Goal: Information Seeking & Learning: Learn about a topic

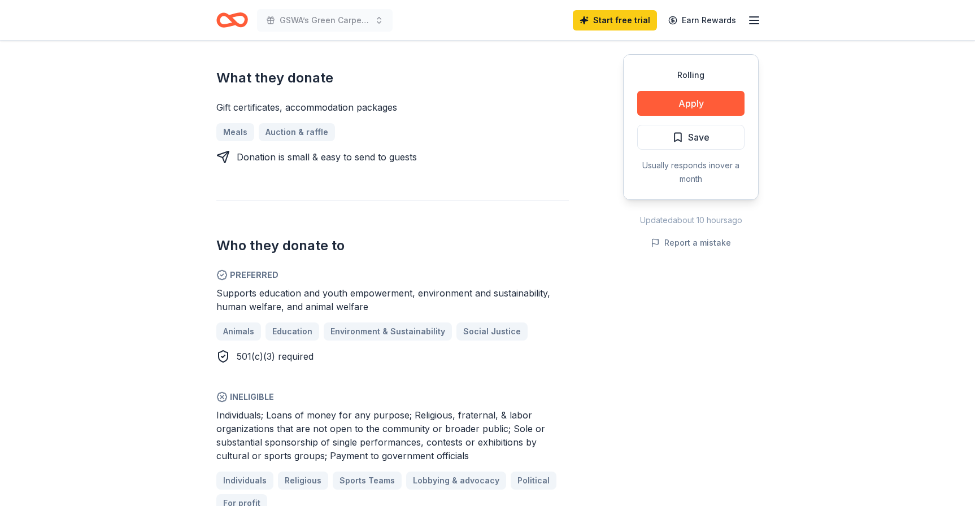
scroll to position [452, 0]
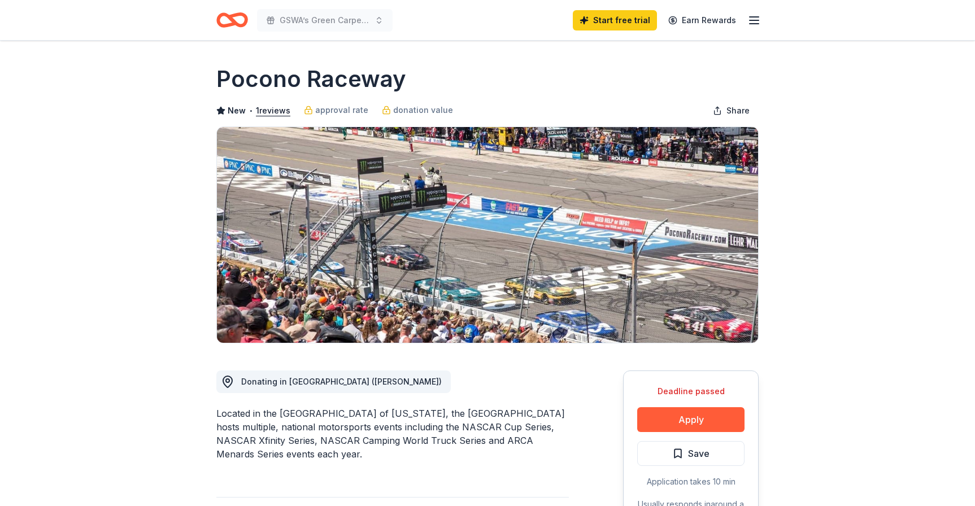
drag, startPoint x: 217, startPoint y: 77, endPoint x: 381, endPoint y: 85, distance: 164.0
click at [376, 85] on h1 "Pocono Raceway" at bounding box center [311, 79] width 190 height 32
drag, startPoint x: 425, startPoint y: 84, endPoint x: 324, endPoint y: 80, distance: 100.6
click at [324, 80] on div "Pocono Raceway" at bounding box center [487, 79] width 542 height 32
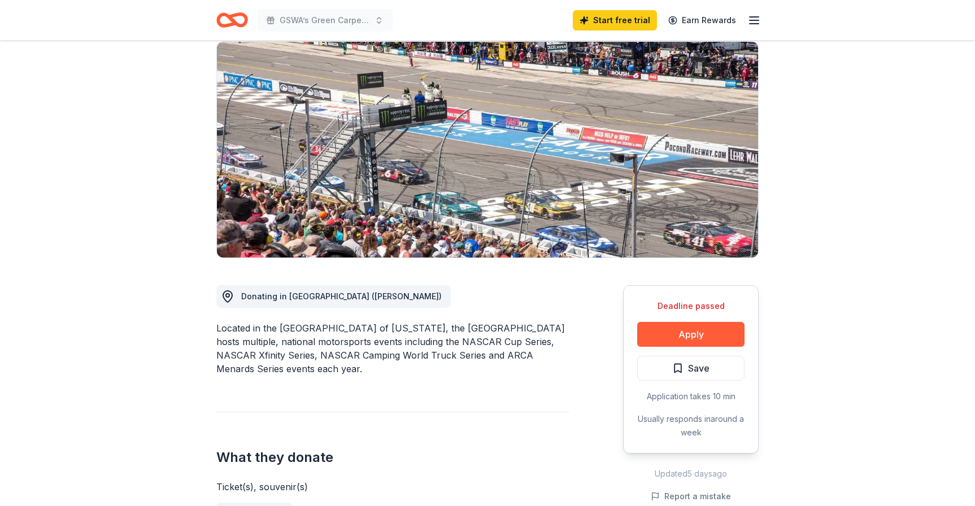
scroll to position [113, 0]
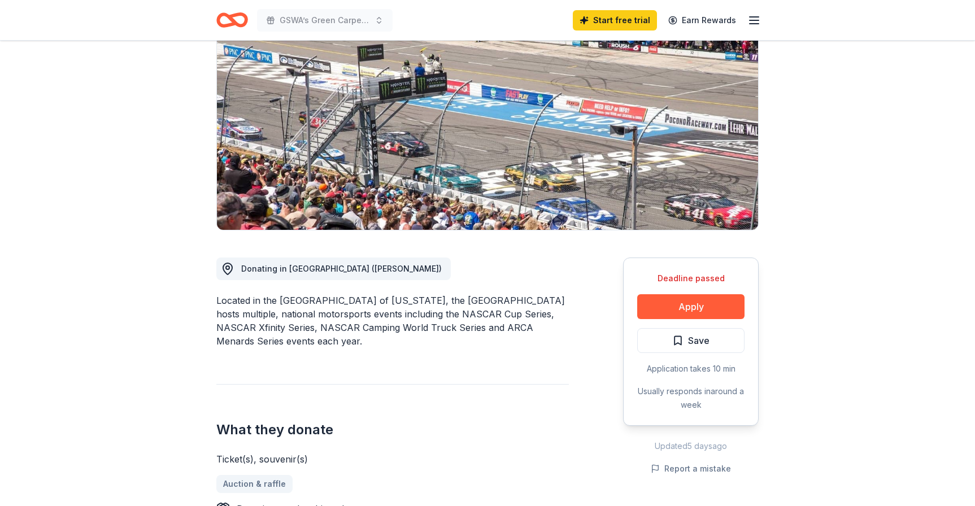
click at [276, 297] on div "Located in the Pocono Mountains of Pennsylvania, the Pocono Raceway hosts multi…" at bounding box center [392, 321] width 352 height 54
click at [275, 300] on div "Located in the Pocono Mountains of Pennsylvania, the Pocono Raceway hosts multi…" at bounding box center [392, 321] width 352 height 54
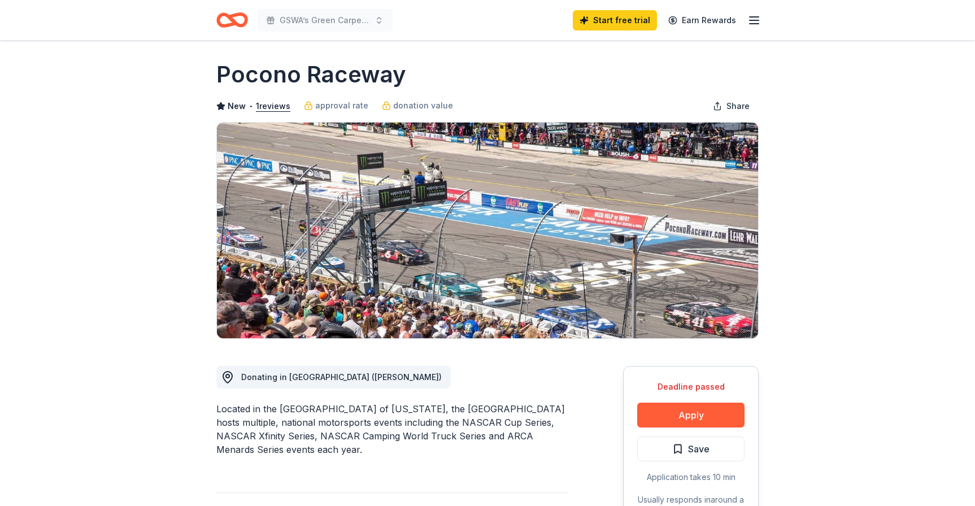
scroll to position [0, 0]
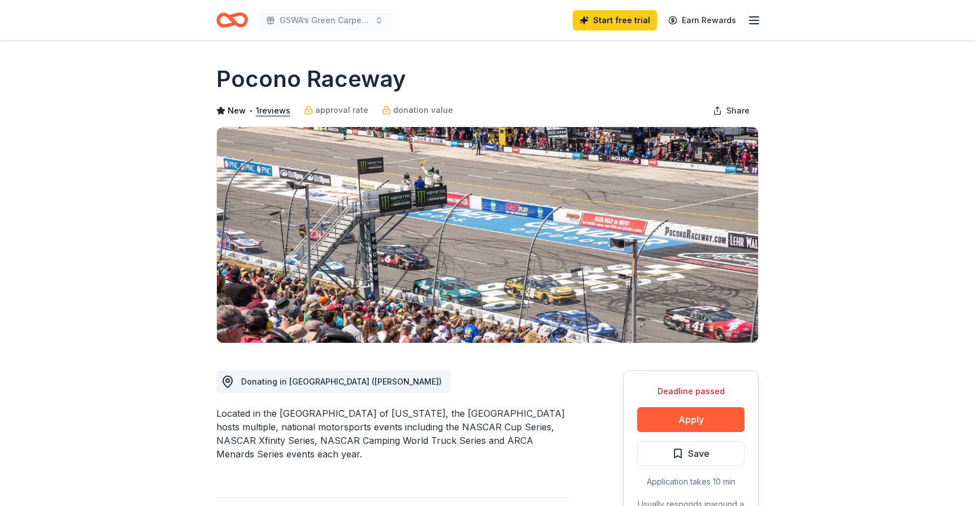
click at [754, 19] on icon "button" at bounding box center [754, 21] width 14 height 14
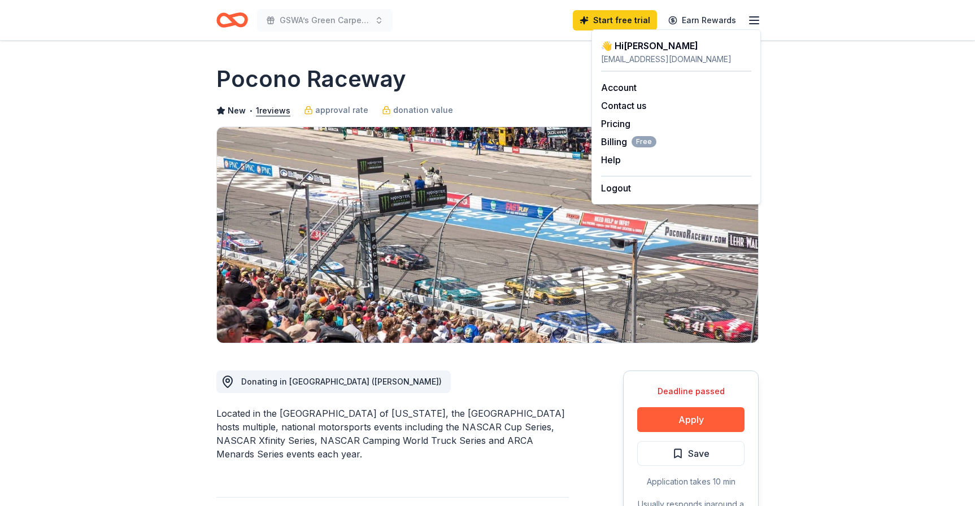
click at [649, 62] on div "nrago@greatswamp.org" at bounding box center [676, 60] width 150 height 14
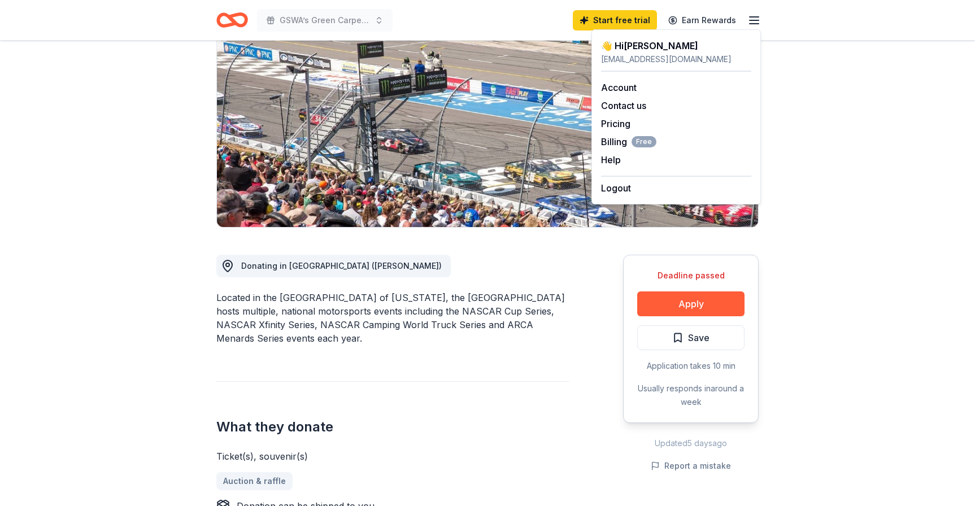
scroll to position [56, 0]
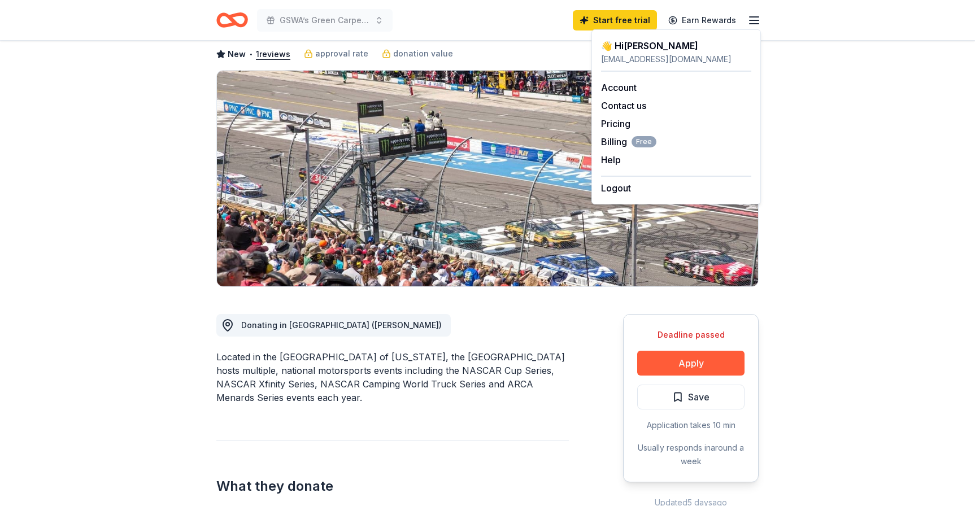
click at [340, 373] on div "Located in the Pocono Mountains of Pennsylvania, the Pocono Raceway hosts multi…" at bounding box center [392, 377] width 352 height 54
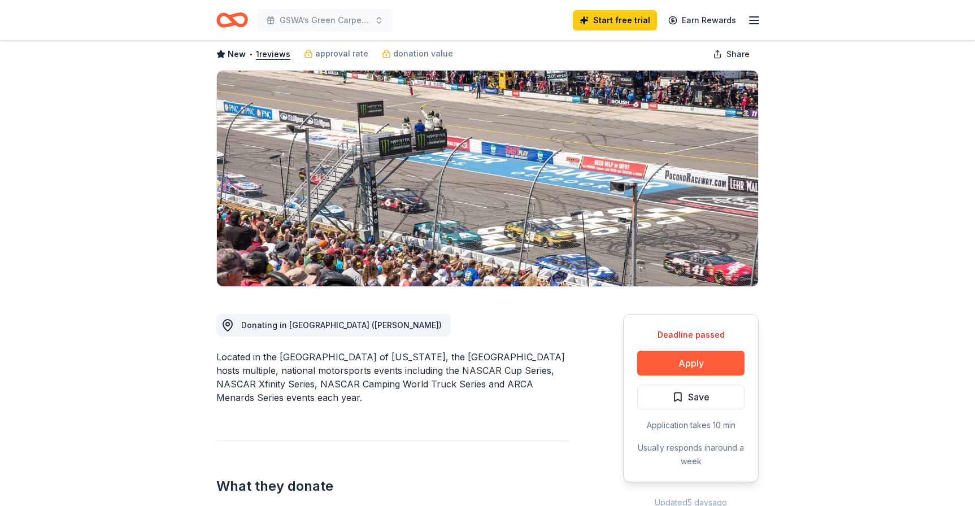
click at [231, 365] on div "Located in the Pocono Mountains of Pennsylvania, the Pocono Raceway hosts multi…" at bounding box center [392, 377] width 352 height 54
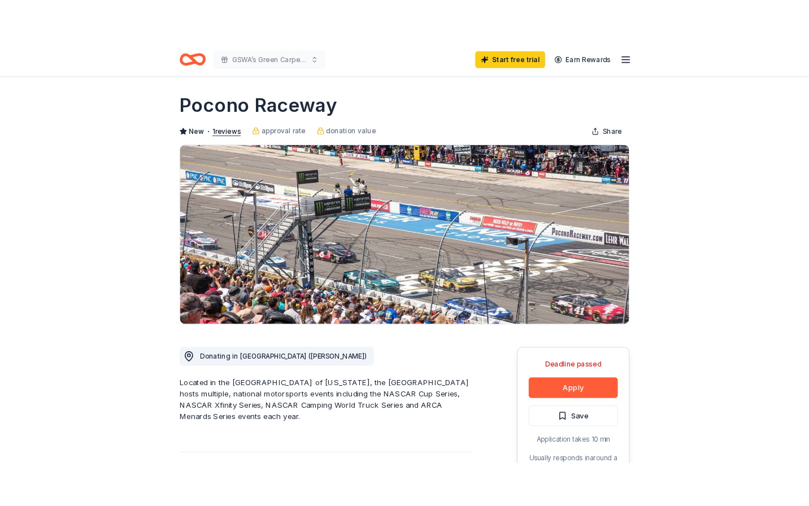
scroll to position [0, 0]
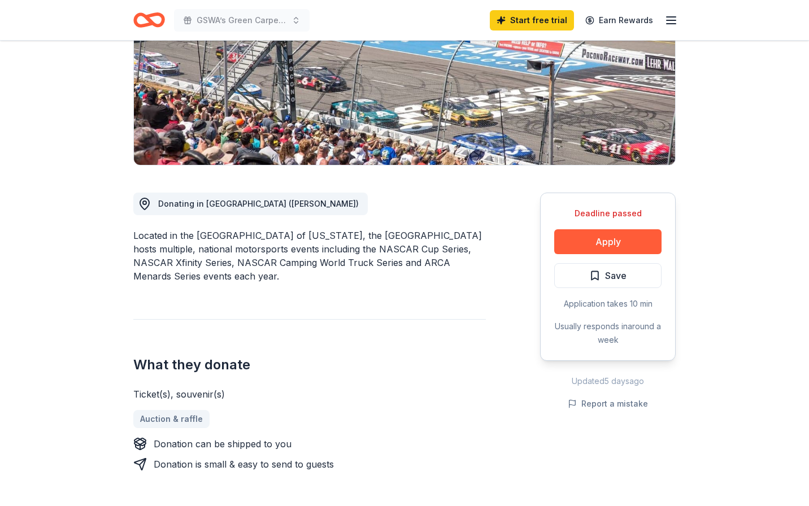
scroll to position [113, 0]
